Goal: Task Accomplishment & Management: Use online tool/utility

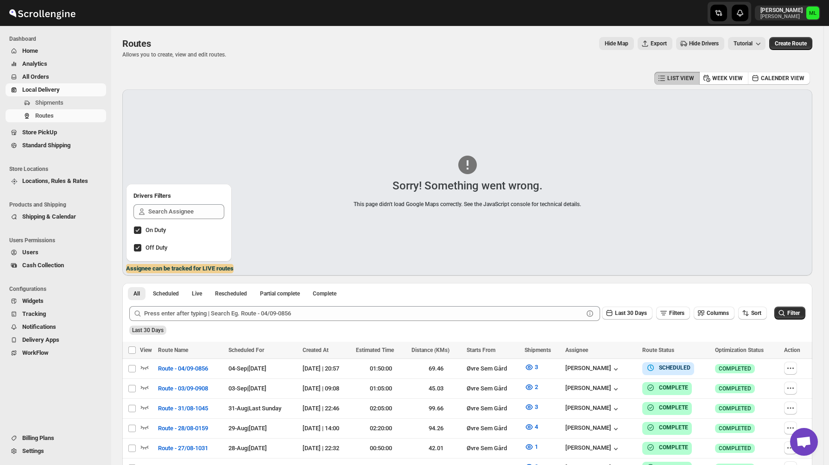
click at [53, 147] on span "Standard Shipping" at bounding box center [46, 145] width 48 height 7
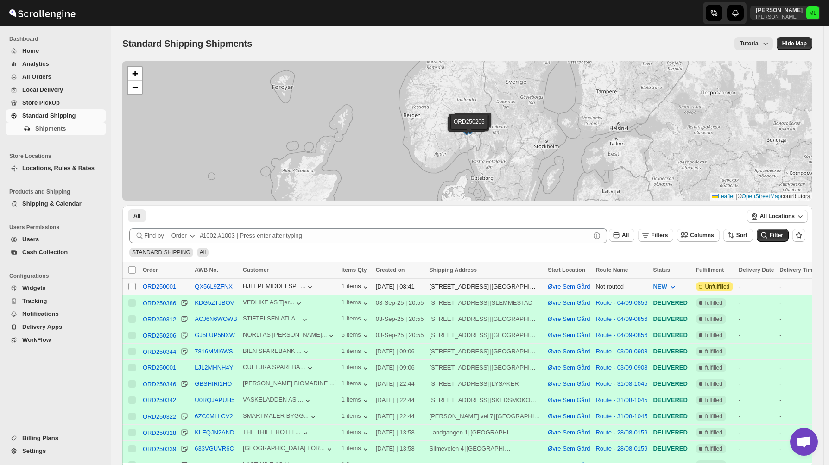
click at [134, 288] on input "Select shipment" at bounding box center [131, 286] width 7 height 7
checkbox input "true"
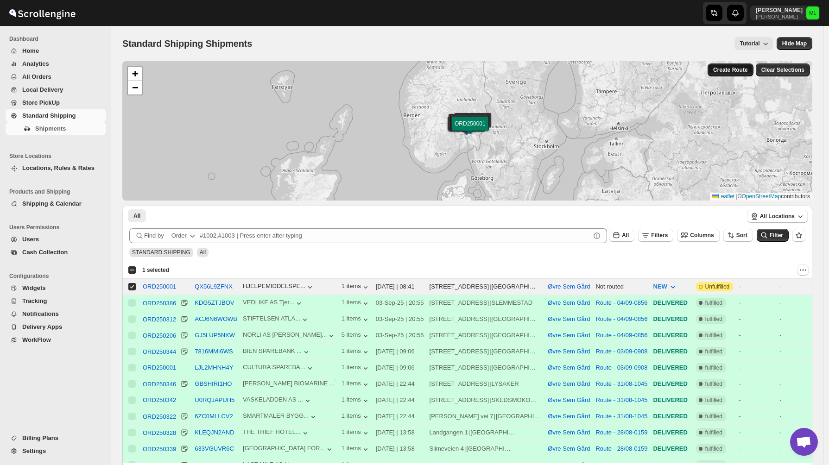
click at [737, 73] on span "Create Route" at bounding box center [731, 69] width 35 height 7
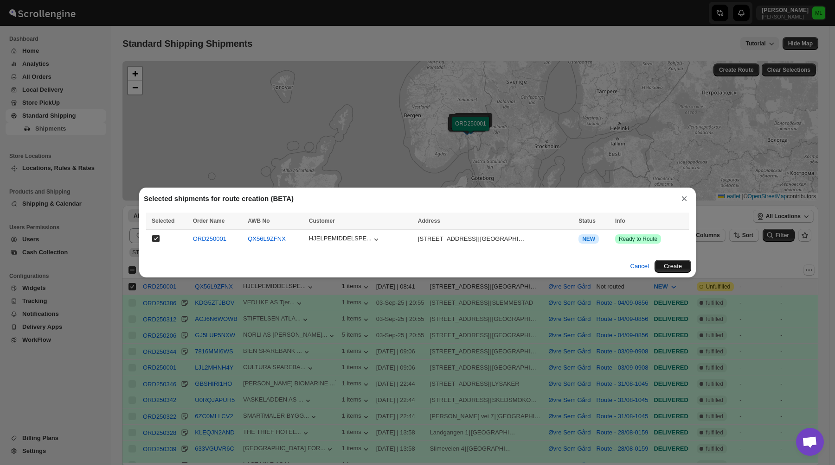
click at [659, 266] on button "Create" at bounding box center [672, 266] width 37 height 13
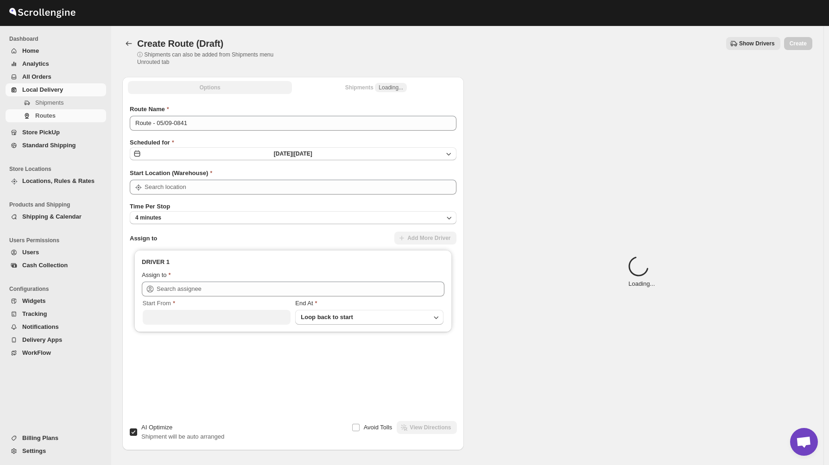
type input "Øvre Sem Gård"
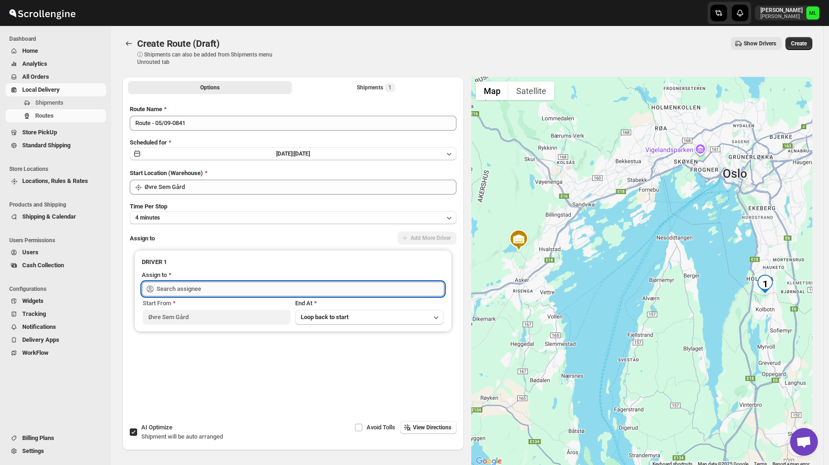
click at [291, 291] on input "text" at bounding box center [301, 289] width 288 height 15
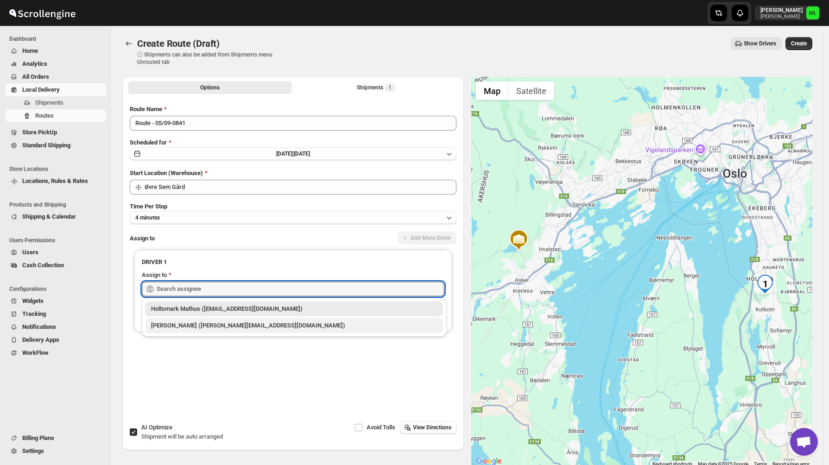
click at [288, 324] on div "[PERSON_NAME] ([PERSON_NAME][EMAIL_ADDRESS][DOMAIN_NAME])" at bounding box center [294, 325] width 287 height 9
type input "[PERSON_NAME] ([PERSON_NAME][EMAIL_ADDRESS][DOMAIN_NAME])"
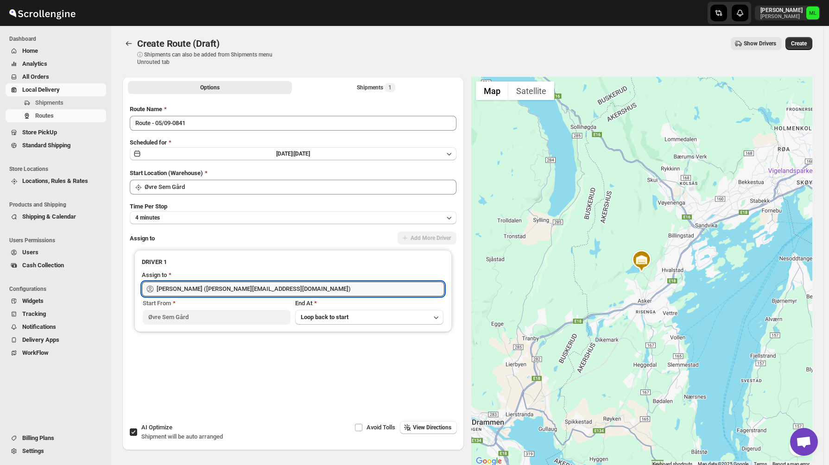
scroll to position [49, 0]
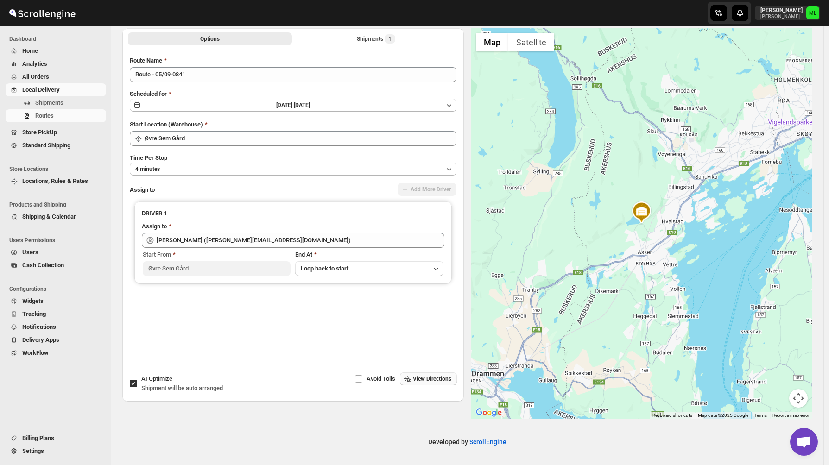
click at [425, 381] on span "View Directions" at bounding box center [432, 379] width 38 height 7
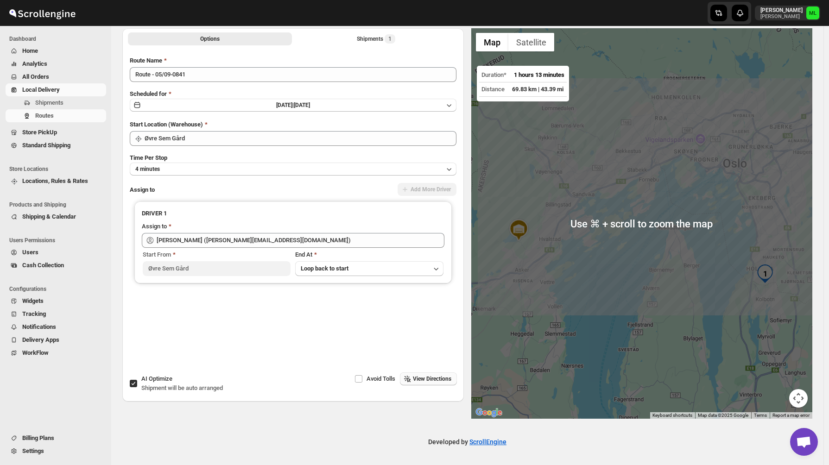
scroll to position [0, 0]
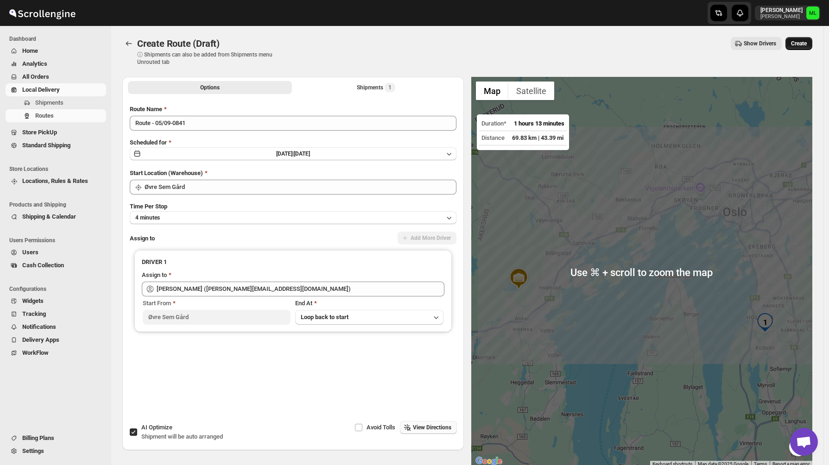
click at [811, 48] on button "Create" at bounding box center [799, 43] width 27 height 13
